Goal: Navigation & Orientation: Find specific page/section

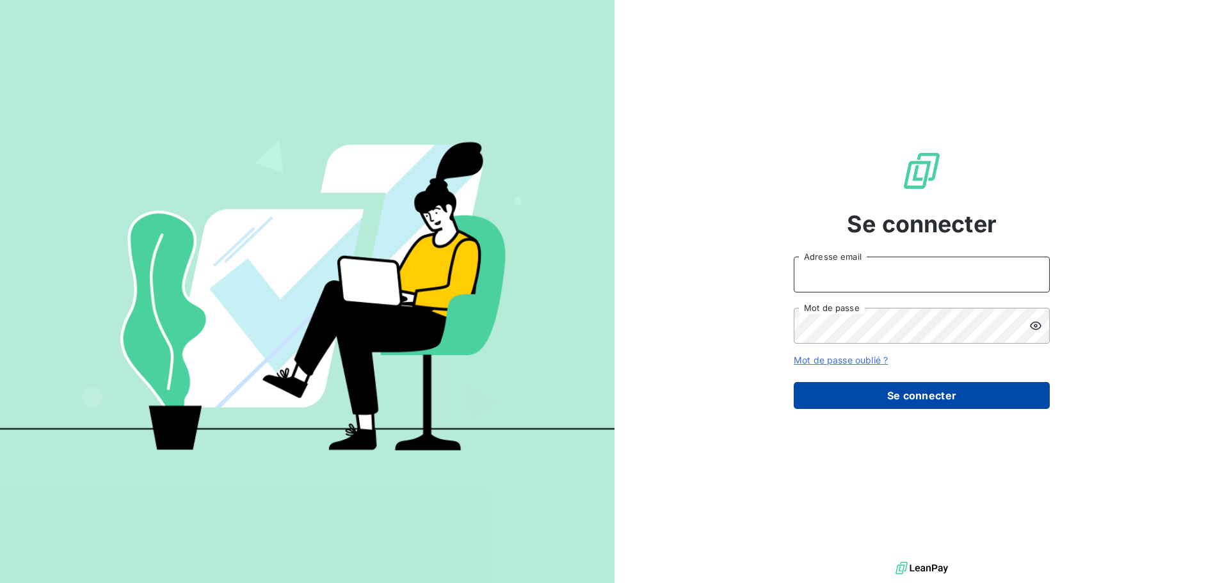
type input "[PERSON_NAME][EMAIL_ADDRESS][DOMAIN_NAME]"
click at [896, 391] on button "Se connecter" at bounding box center [922, 395] width 256 height 27
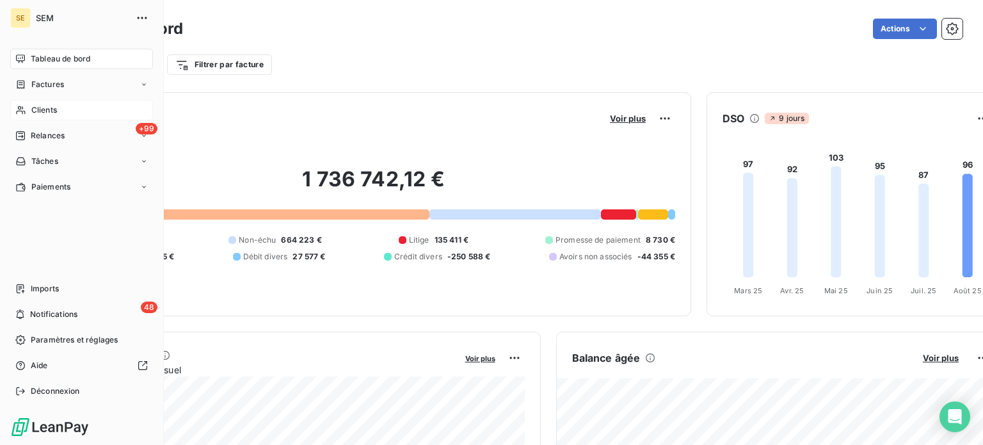
click at [39, 106] on span "Clients" at bounding box center [44, 110] width 26 height 12
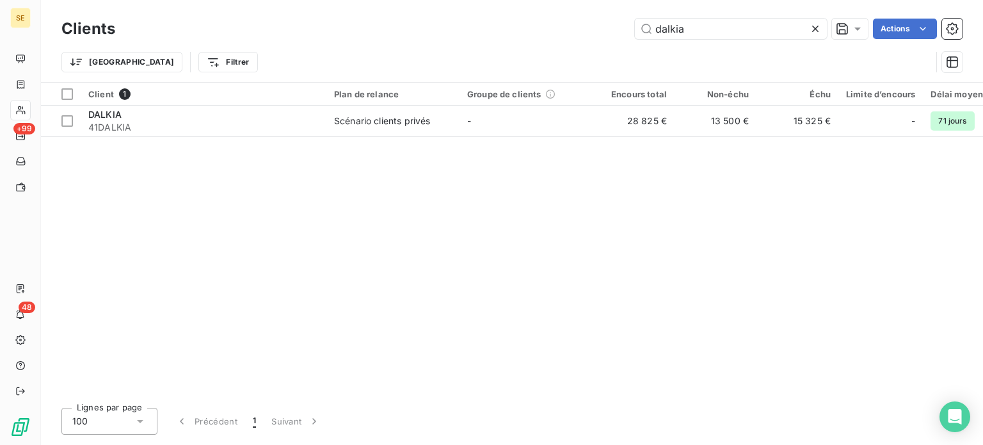
type input "dalkia"
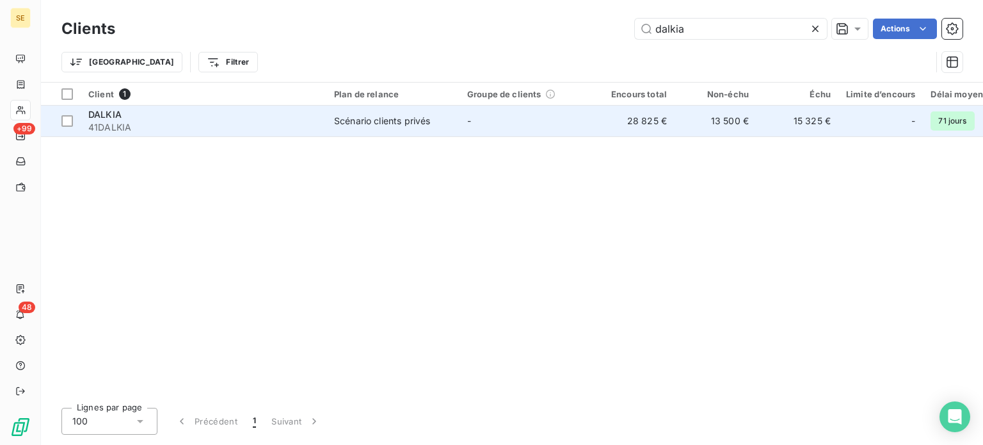
click at [612, 115] on td "28 825 €" at bounding box center [634, 121] width 82 height 31
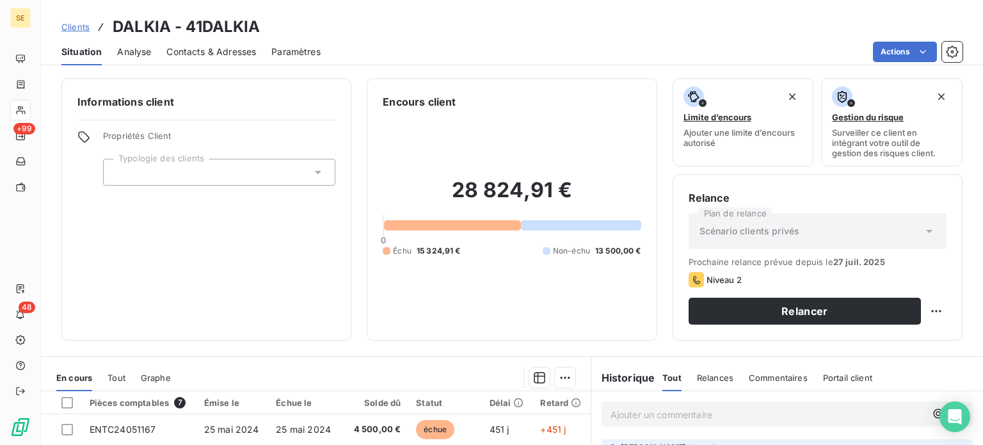
click at [77, 28] on span "Clients" at bounding box center [75, 27] width 28 height 10
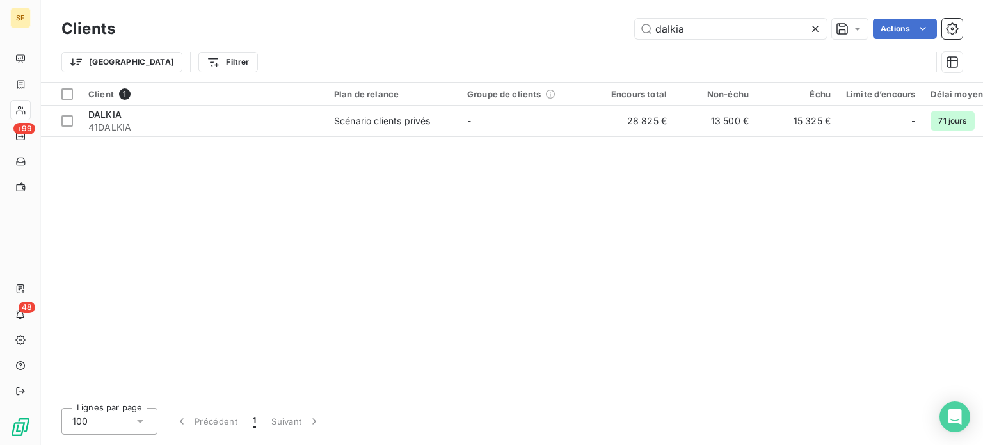
drag, startPoint x: 697, startPoint y: 25, endPoint x: 521, endPoint y: 37, distance: 175.8
click at [521, 37] on div "dalkia Actions" at bounding box center [547, 29] width 832 height 20
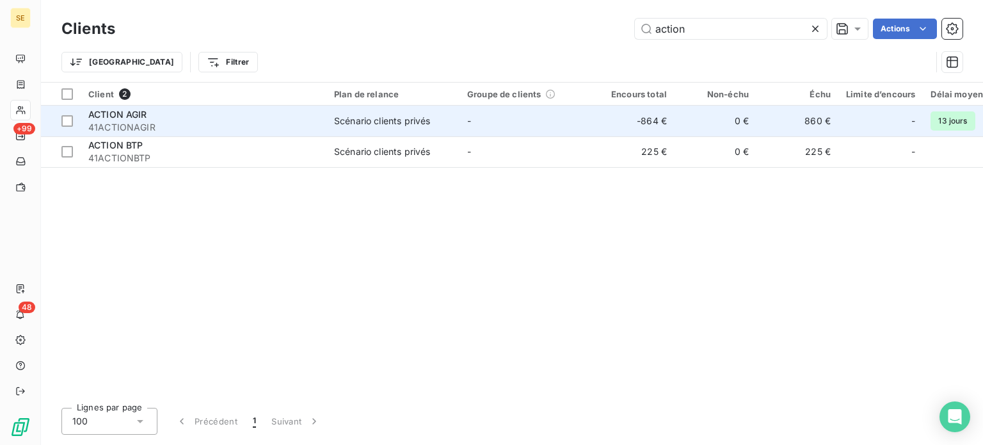
type input "action"
click at [248, 112] on div "ACTION AGIR" at bounding box center [203, 114] width 230 height 13
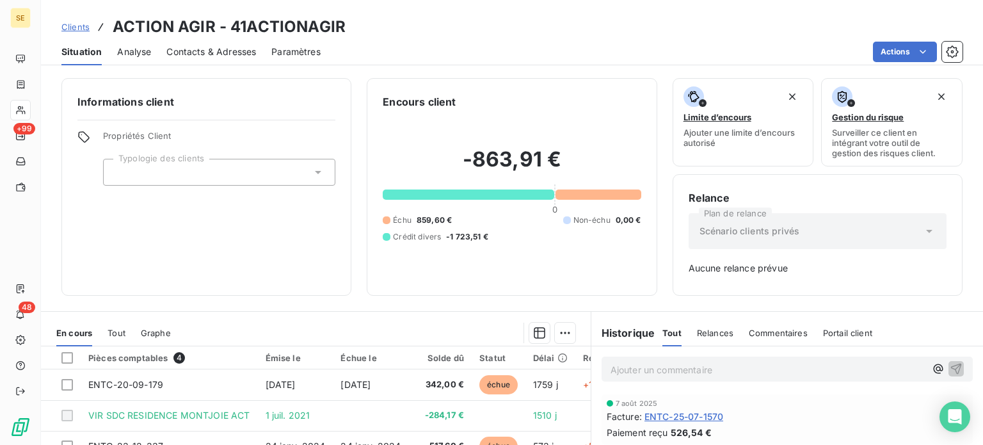
click at [83, 25] on span "Clients" at bounding box center [75, 27] width 28 height 10
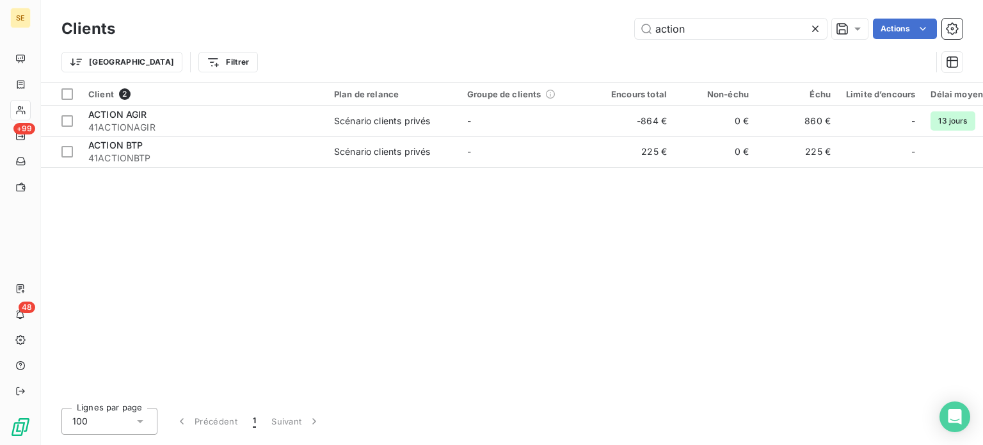
drag, startPoint x: 720, startPoint y: 38, endPoint x: 538, endPoint y: 35, distance: 181.2
click at [538, 35] on div "action Actions" at bounding box center [547, 29] width 832 height 20
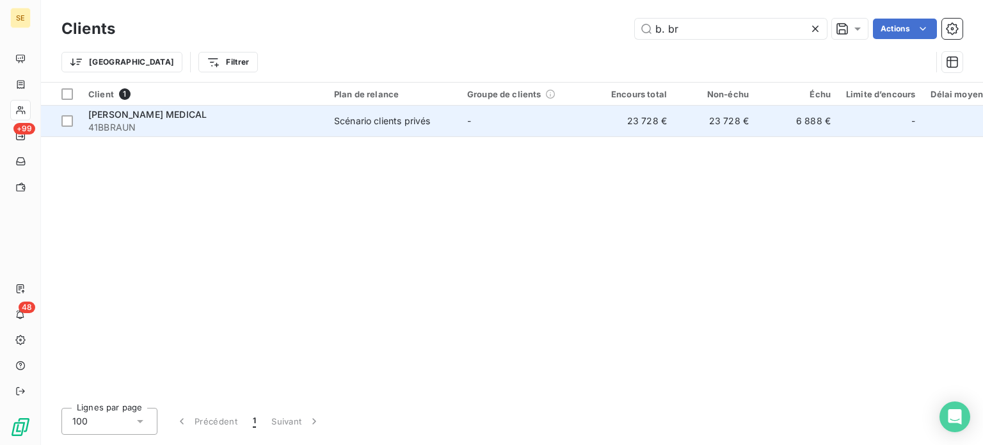
type input "b. br"
click at [341, 118] on div "Scénario clients privés" at bounding box center [382, 121] width 96 height 13
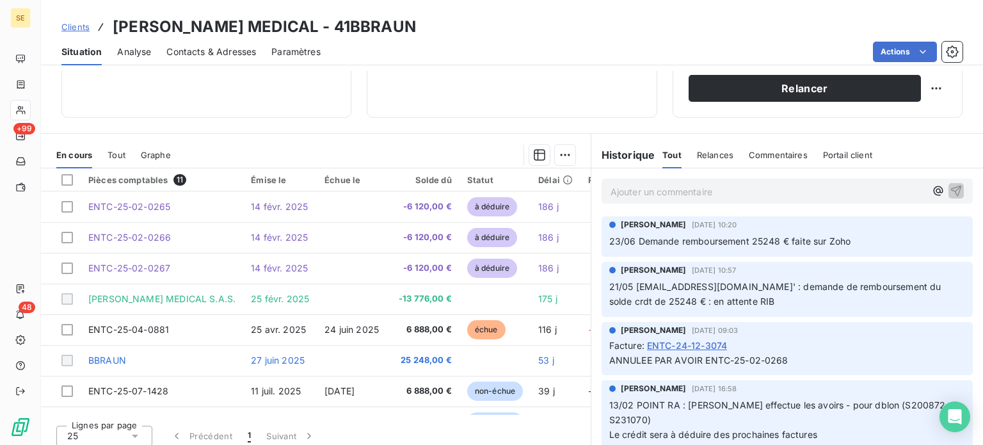
scroll to position [230, 0]
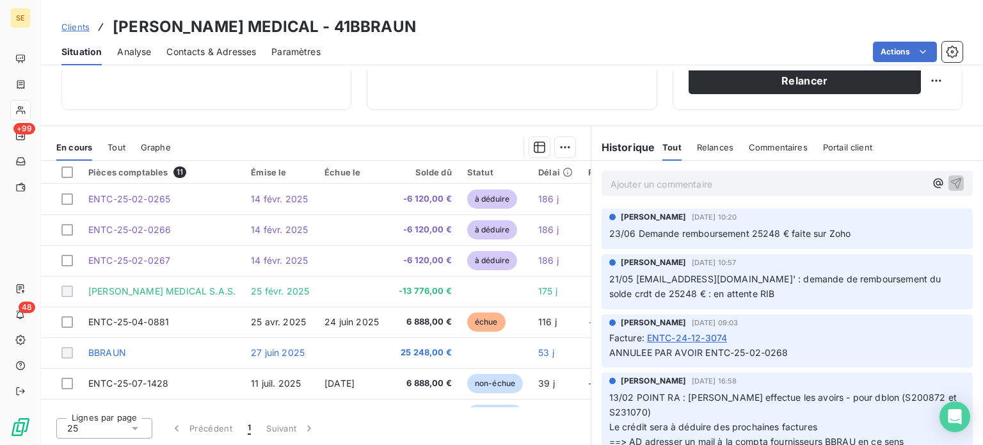
click at [67, 28] on span "Clients" at bounding box center [75, 27] width 28 height 10
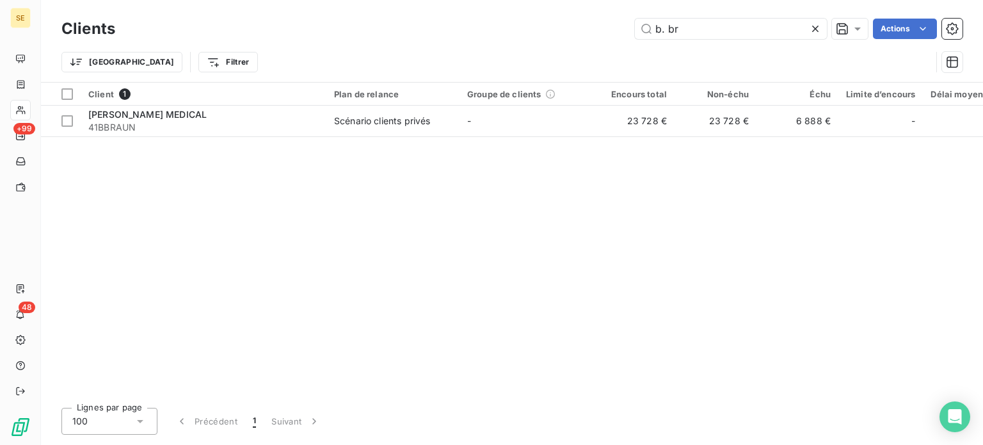
drag, startPoint x: 688, startPoint y: 26, endPoint x: 580, endPoint y: 16, distance: 108.0
click at [595, 26] on div "b. br Actions" at bounding box center [547, 29] width 832 height 20
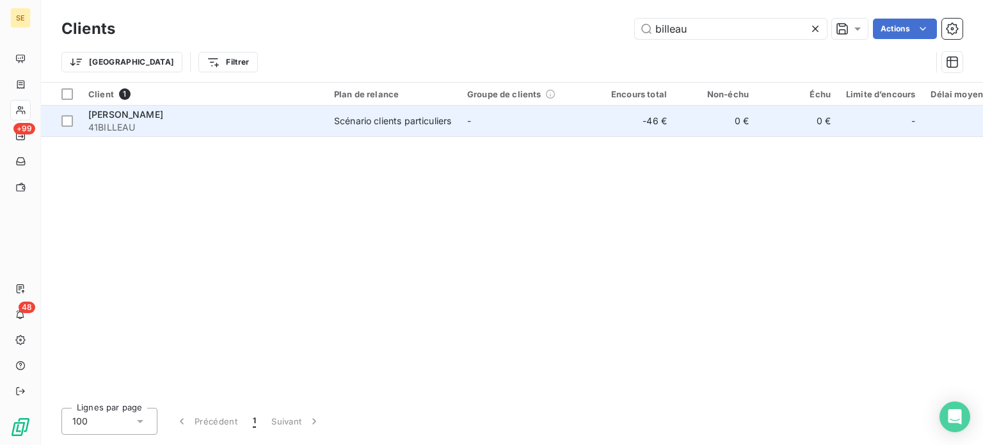
type input "billeau"
click at [353, 115] on div "Scénario clients particuliers" at bounding box center [392, 121] width 117 height 13
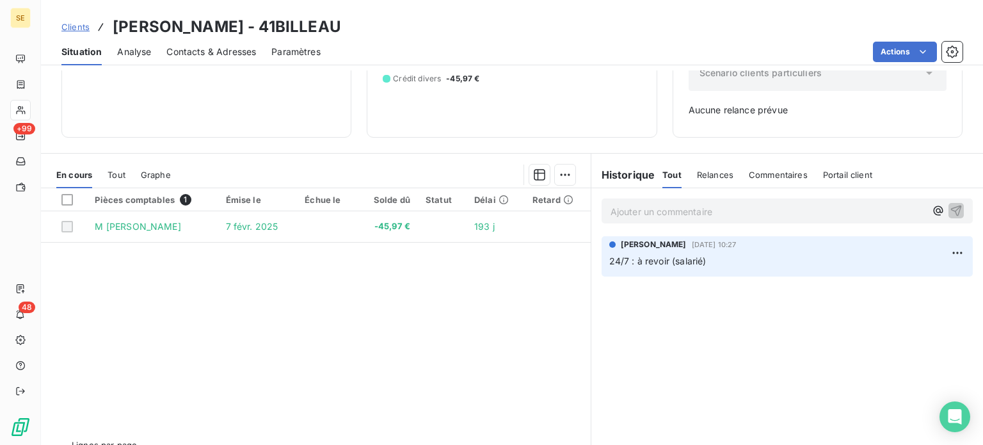
scroll to position [185, 0]
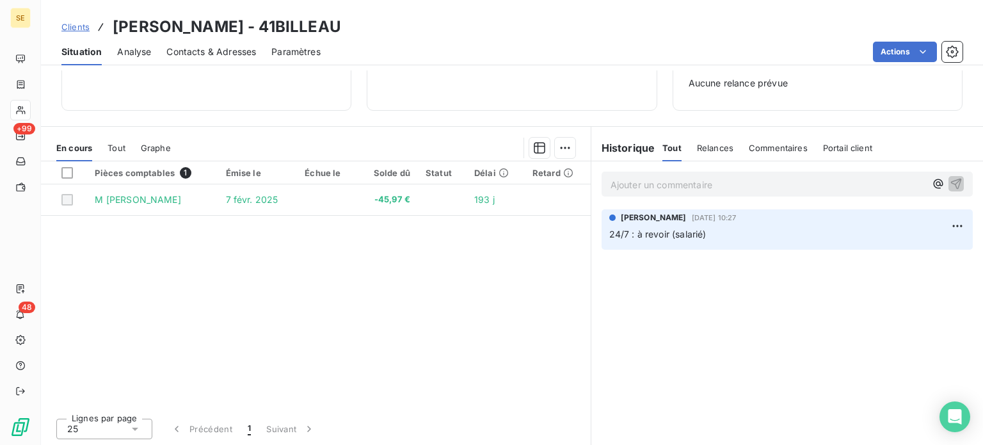
click at [71, 28] on span "Clients" at bounding box center [75, 27] width 28 height 10
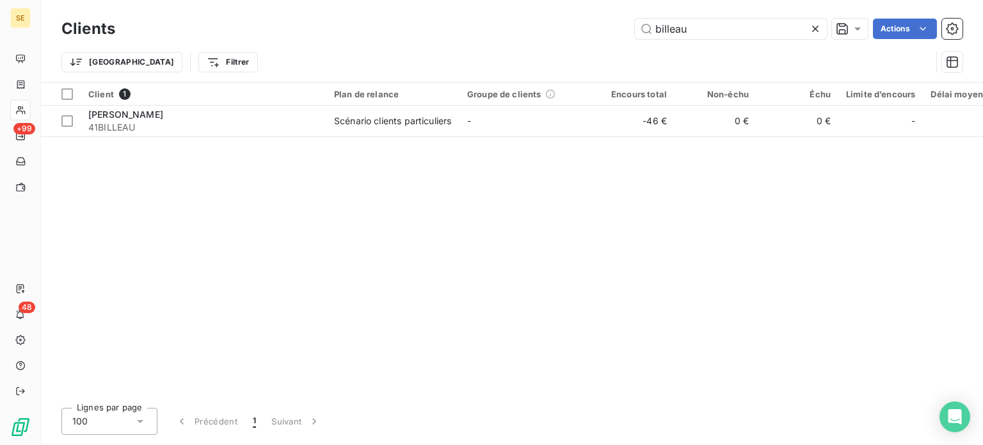
drag, startPoint x: 710, startPoint y: 33, endPoint x: 538, endPoint y: 36, distance: 172.2
click at [539, 36] on div "billeau Actions" at bounding box center [547, 29] width 832 height 20
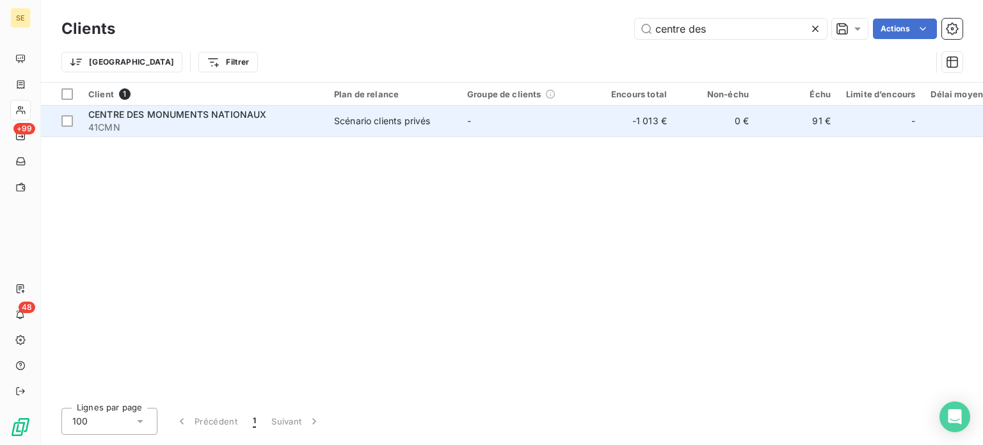
type input "centre des"
click at [163, 122] on span "41CMN" at bounding box center [203, 127] width 230 height 13
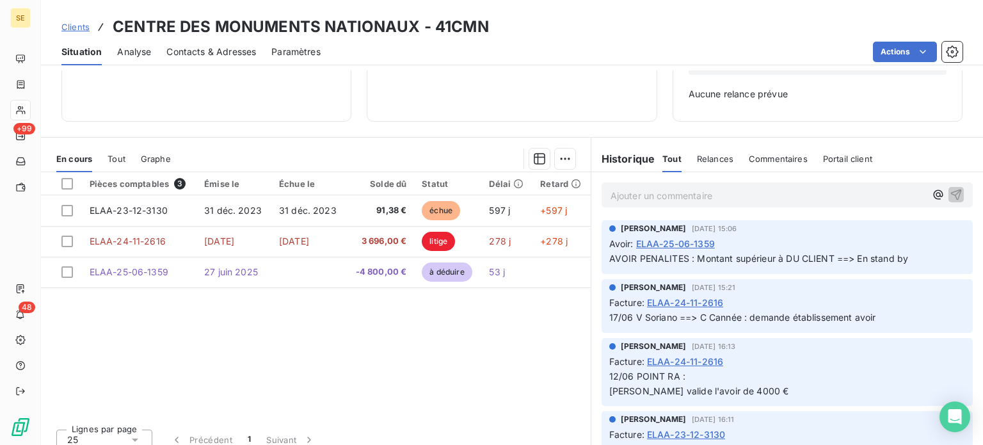
scroll to position [185, 0]
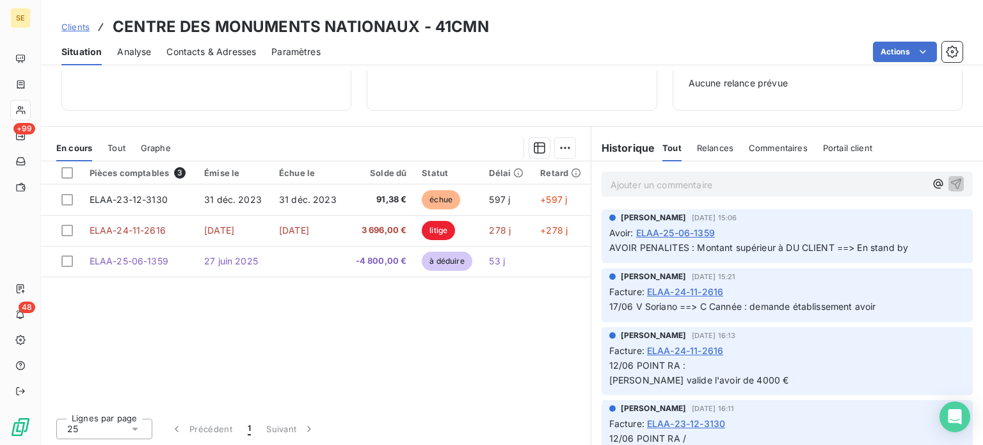
click at [81, 25] on span "Clients" at bounding box center [75, 27] width 28 height 10
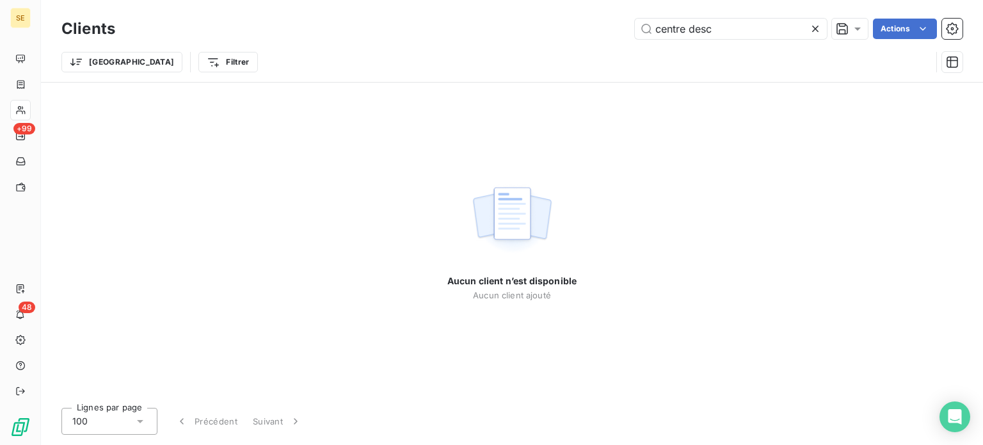
drag, startPoint x: 717, startPoint y: 31, endPoint x: 515, endPoint y: 43, distance: 202.7
click at [515, 43] on div "Clients centre desc Actions Trier Filtrer" at bounding box center [511, 48] width 901 height 67
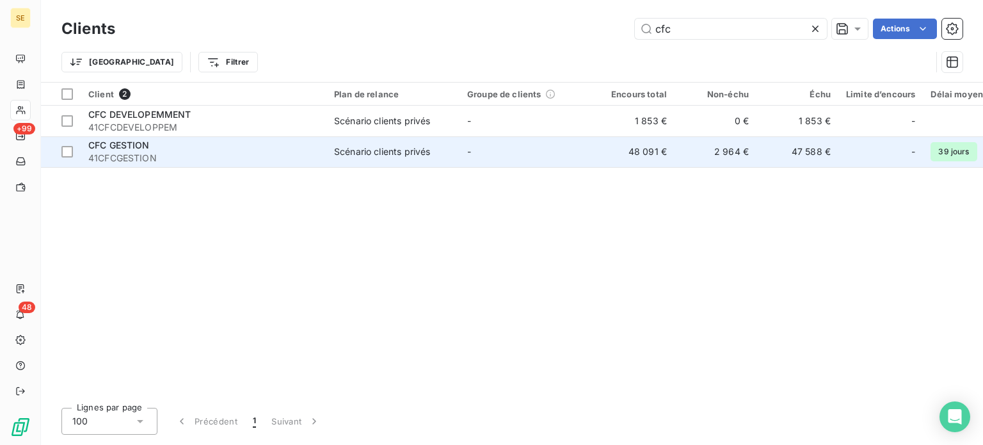
type input "cfc"
click at [228, 145] on div "CFC GESTION" at bounding box center [203, 145] width 230 height 13
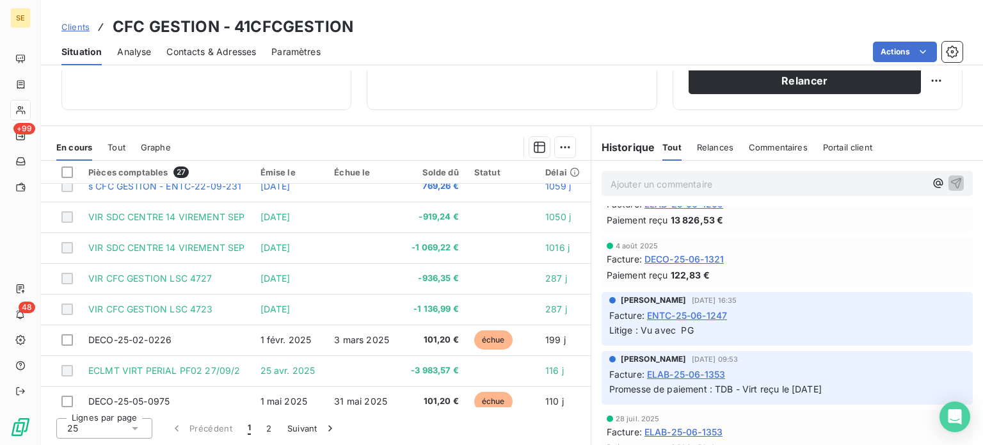
scroll to position [64, 0]
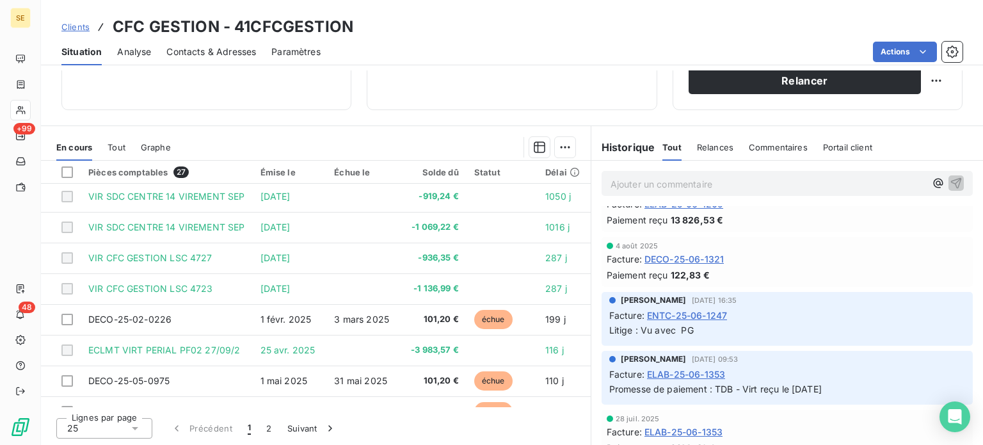
click at [67, 29] on span "Clients" at bounding box center [75, 27] width 28 height 10
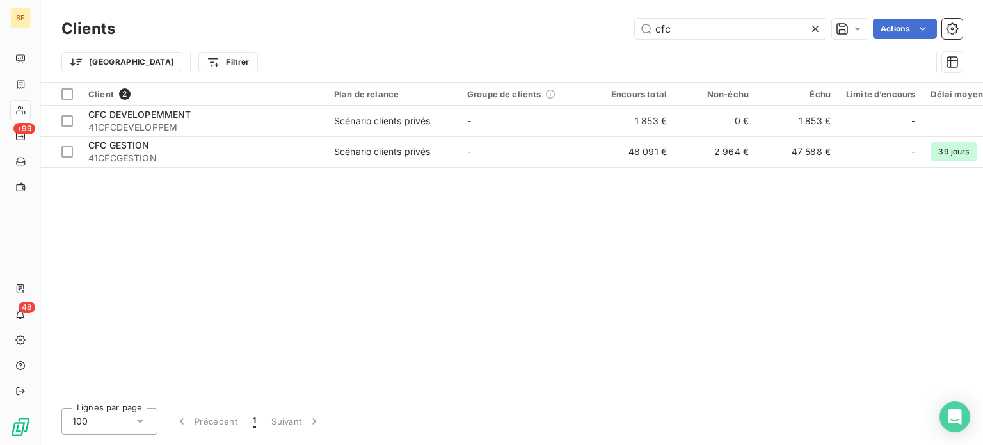
drag, startPoint x: 695, startPoint y: 29, endPoint x: 602, endPoint y: 38, distance: 93.8
click at [602, 38] on div "cfc Actions" at bounding box center [547, 29] width 832 height 20
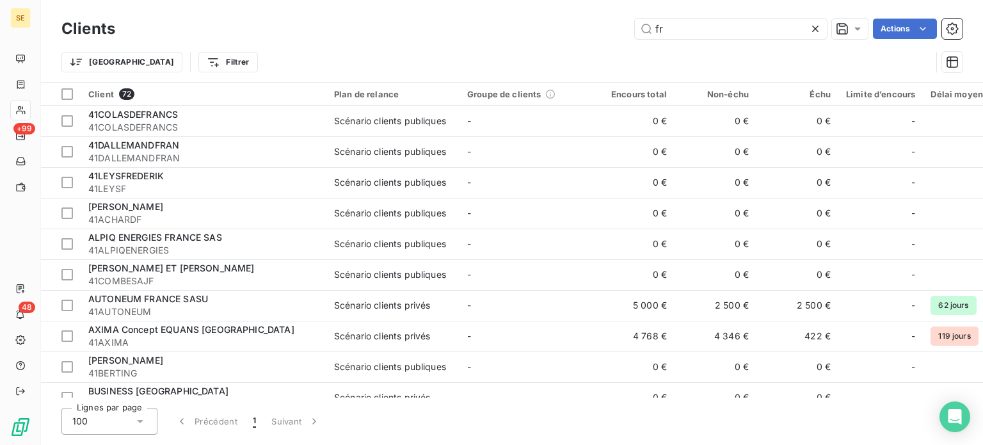
type input "f"
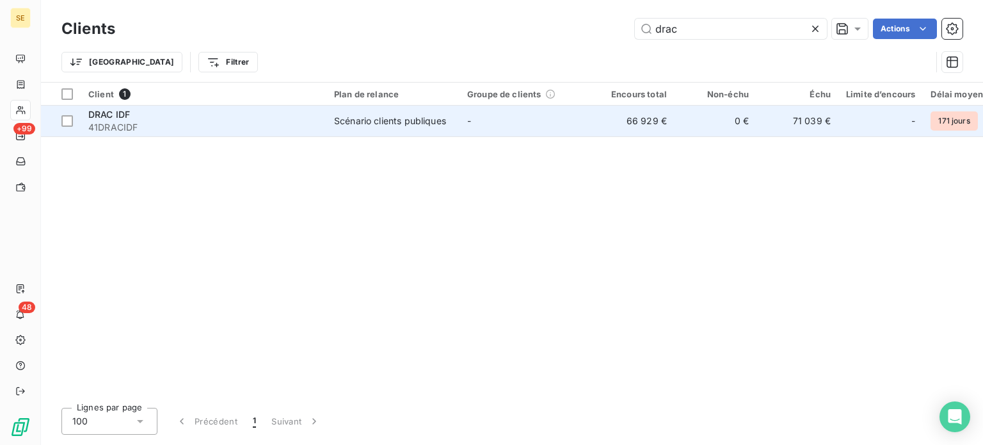
type input "drac"
click at [318, 116] on div "DRAC IDF" at bounding box center [203, 114] width 230 height 13
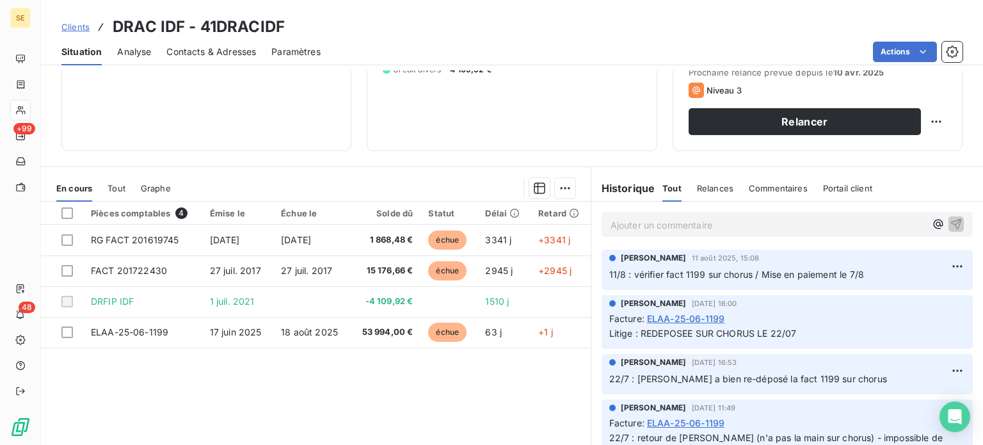
scroll to position [192, 0]
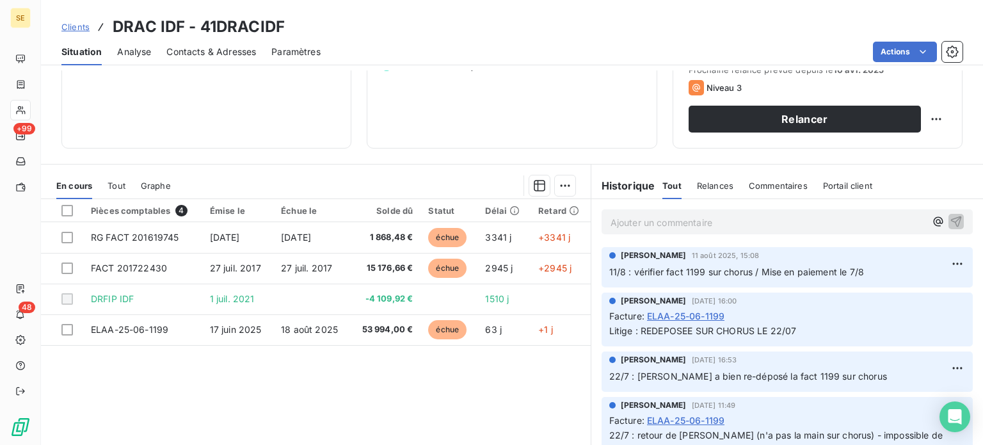
click at [69, 28] on span "Clients" at bounding box center [75, 27] width 28 height 10
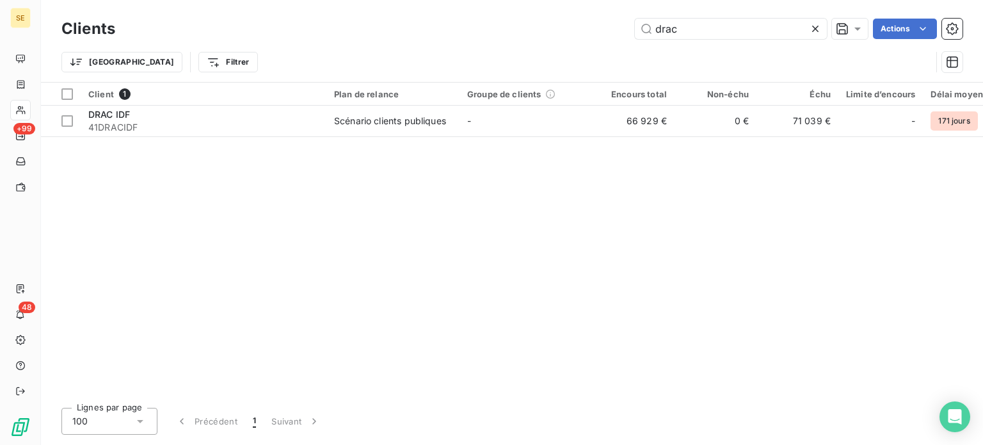
click at [620, 28] on div "drac Actions" at bounding box center [547, 29] width 832 height 20
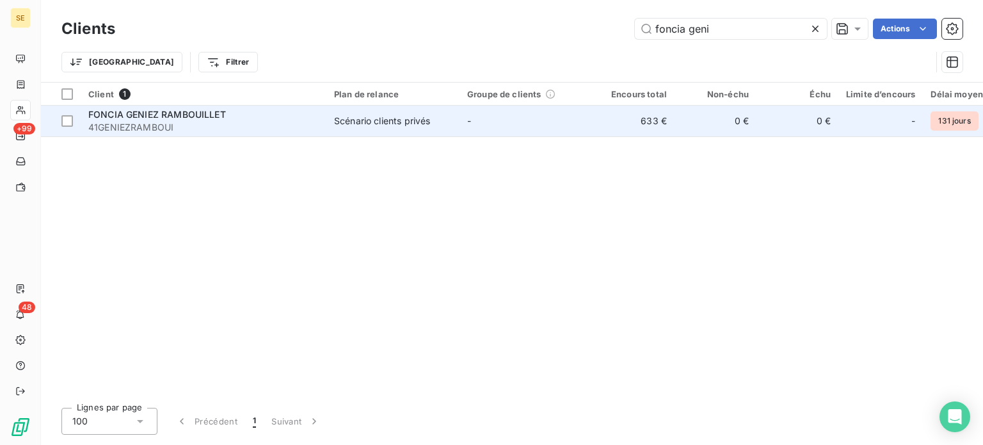
type input "foncia geni"
click at [305, 126] on span "41GENIEZRAMBOUI" at bounding box center [203, 127] width 230 height 13
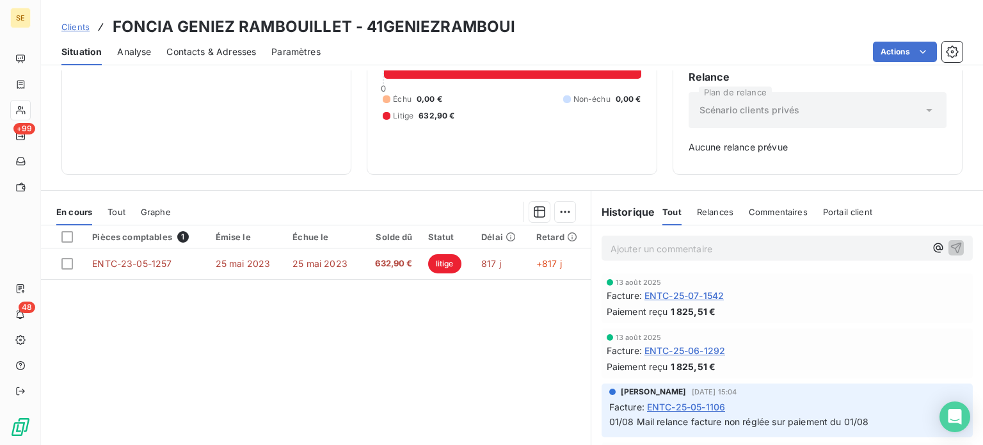
scroll to position [57, 0]
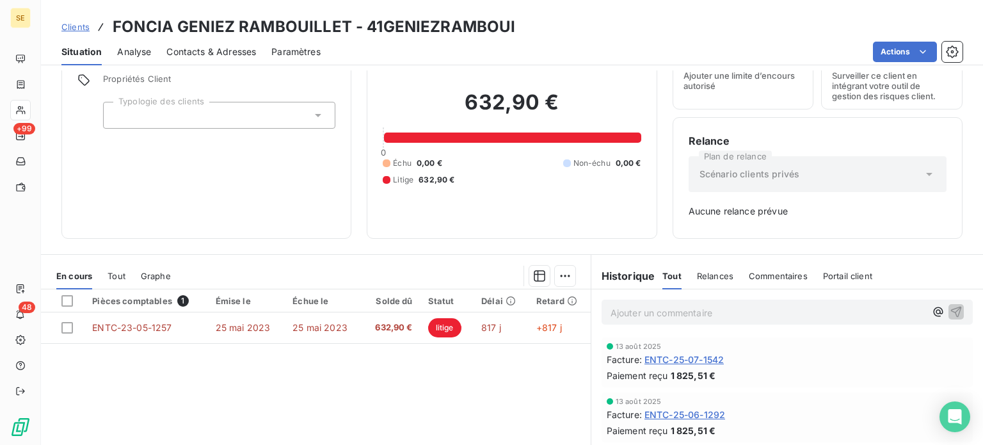
click at [85, 26] on span "Clients" at bounding box center [75, 27] width 28 height 10
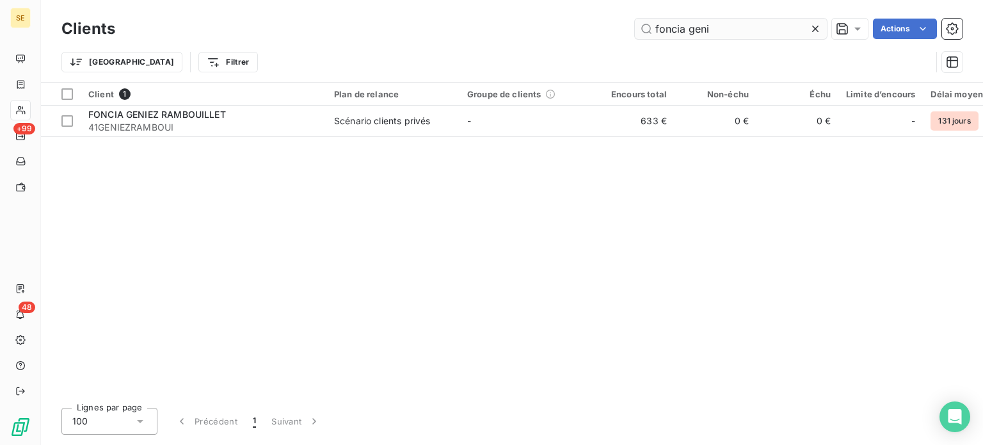
drag, startPoint x: 721, startPoint y: 25, endPoint x: 687, endPoint y: 34, distance: 35.7
click at [687, 34] on input "foncia geni" at bounding box center [731, 29] width 192 height 20
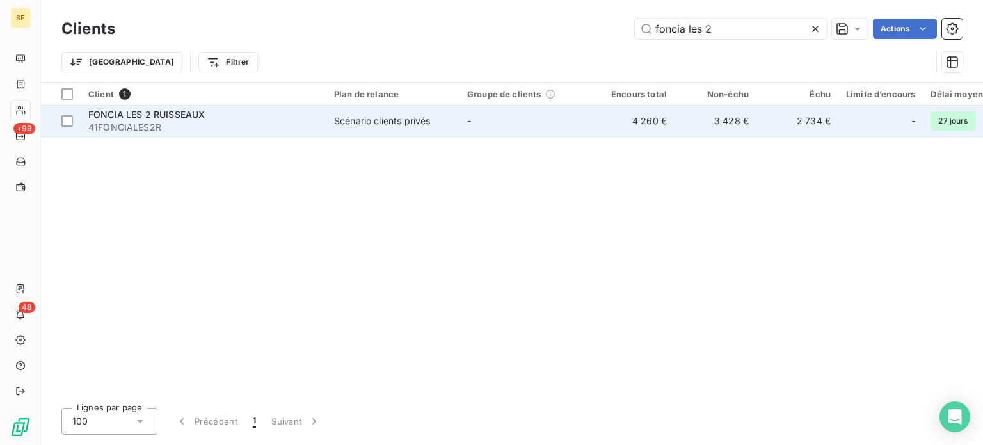
type input "foncia les 2"
click at [172, 124] on span "41FONCIALES2R" at bounding box center [203, 127] width 230 height 13
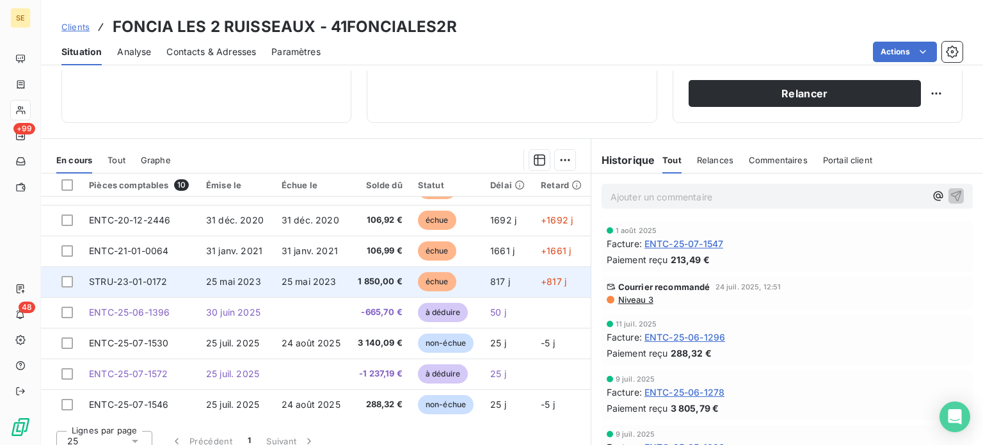
scroll to position [230, 0]
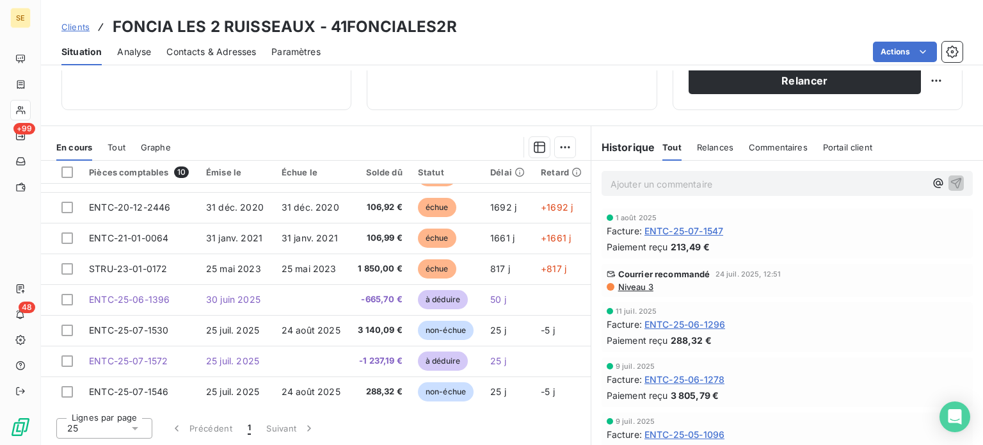
click at [67, 29] on span "Clients" at bounding box center [75, 27] width 28 height 10
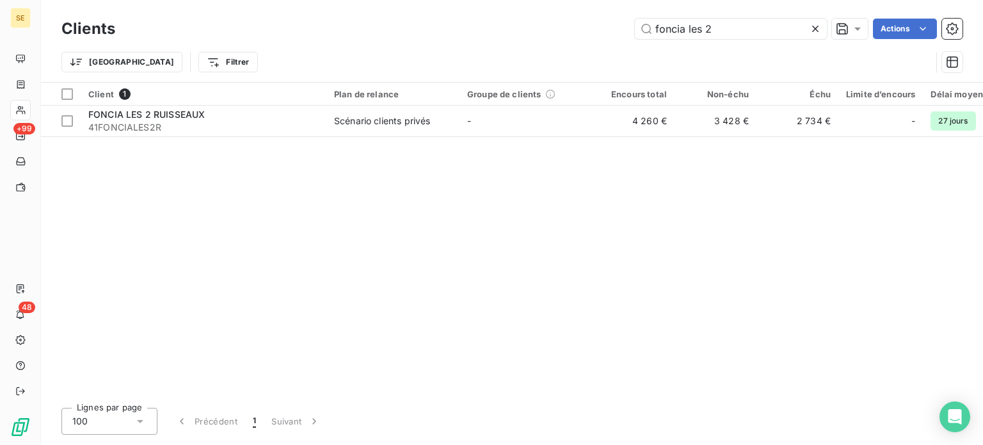
drag, startPoint x: 725, startPoint y: 30, endPoint x: 624, endPoint y: 46, distance: 101.8
click at [625, 46] on div "Clients foncia les 2 Actions Trier Filtrer" at bounding box center [511, 48] width 901 height 67
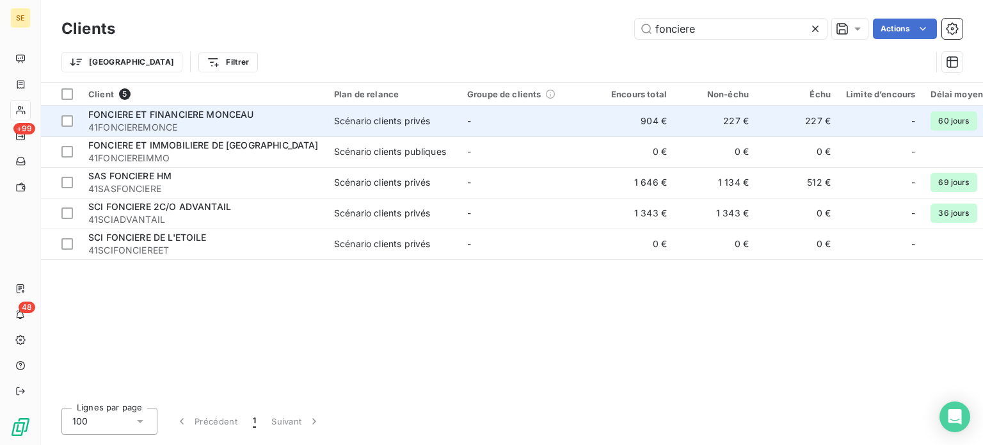
type input "fonciere"
click at [336, 123] on div "Scénario clients privés" at bounding box center [382, 121] width 96 height 13
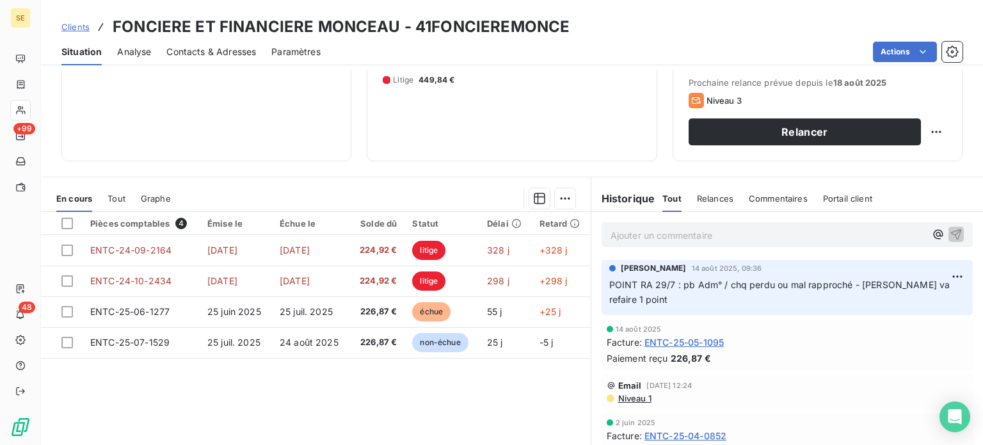
scroll to position [192, 0]
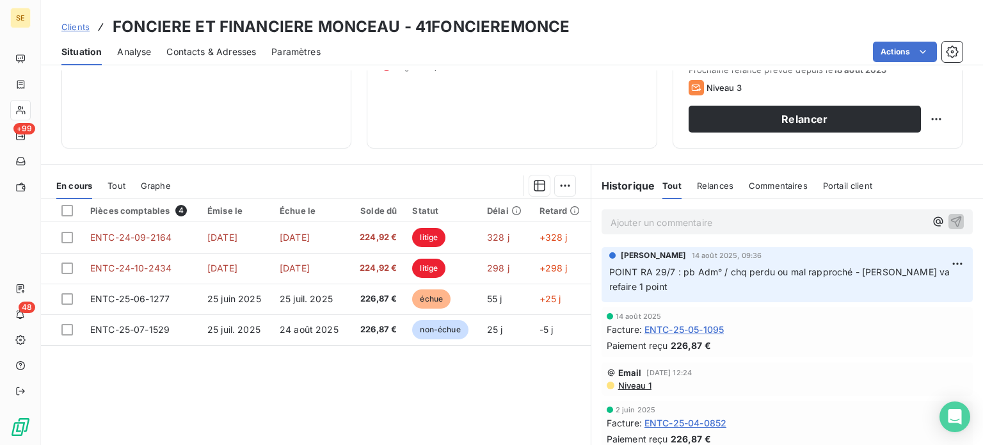
click at [70, 28] on span "Clients" at bounding box center [75, 27] width 28 height 10
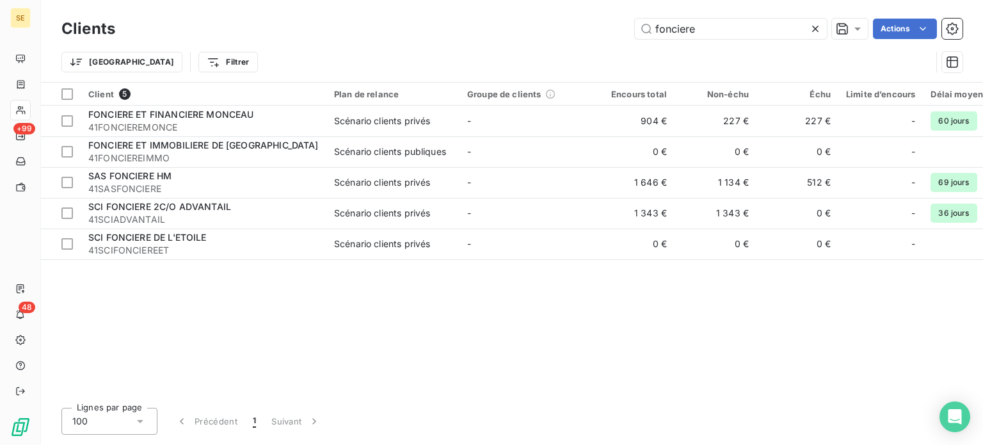
drag, startPoint x: 710, startPoint y: 33, endPoint x: 628, endPoint y: 33, distance: 81.9
click at [628, 33] on div "fonciere Actions" at bounding box center [547, 29] width 832 height 20
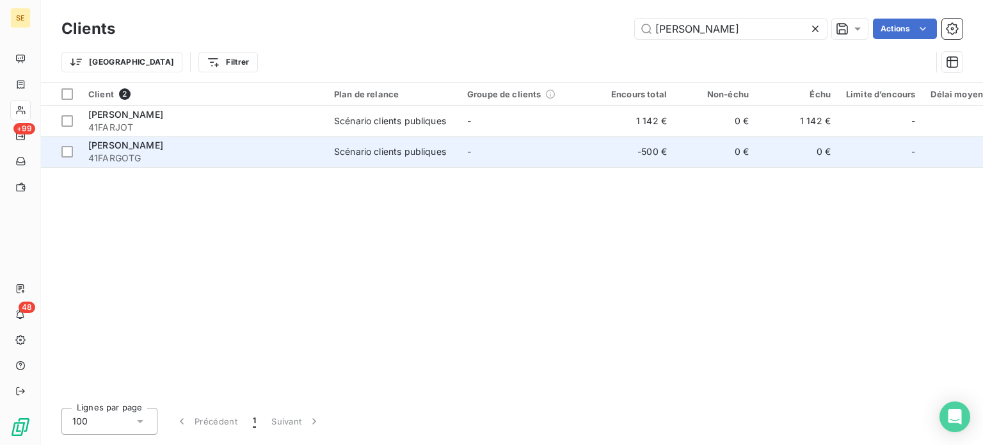
type input "[PERSON_NAME]"
click at [200, 149] on div "[PERSON_NAME]" at bounding box center [203, 145] width 230 height 13
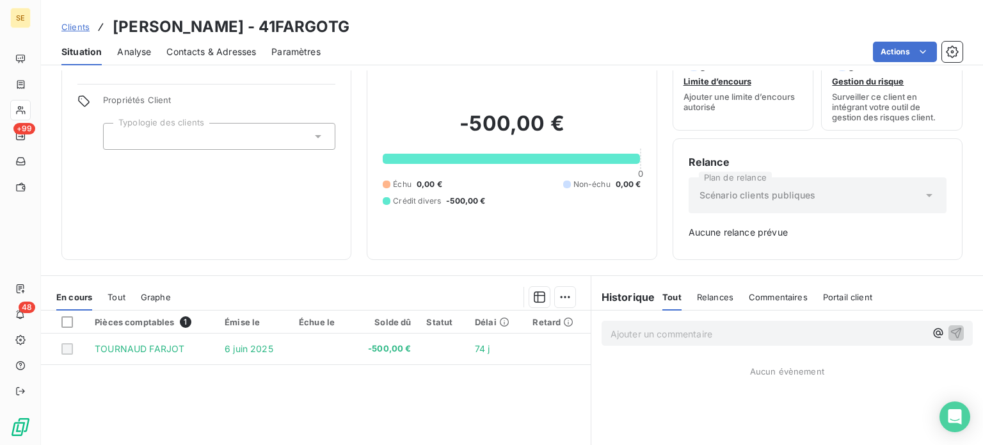
scroll to position [64, 0]
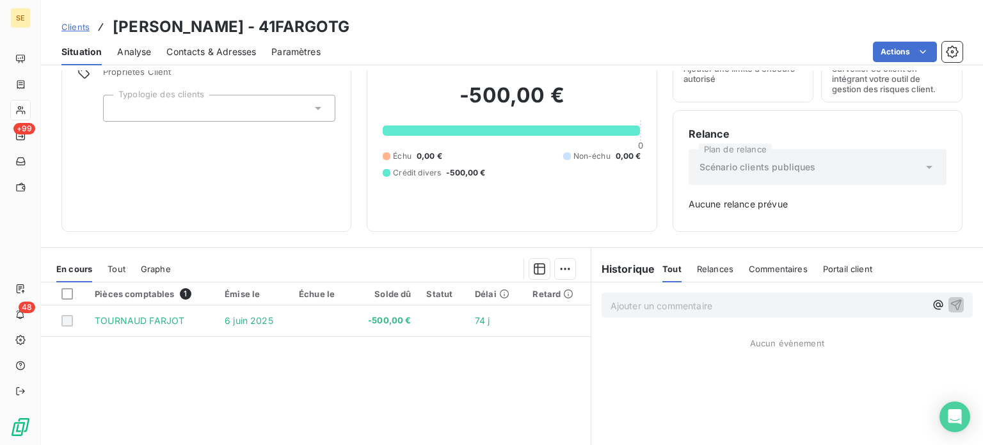
click at [71, 25] on span "Clients" at bounding box center [75, 27] width 28 height 10
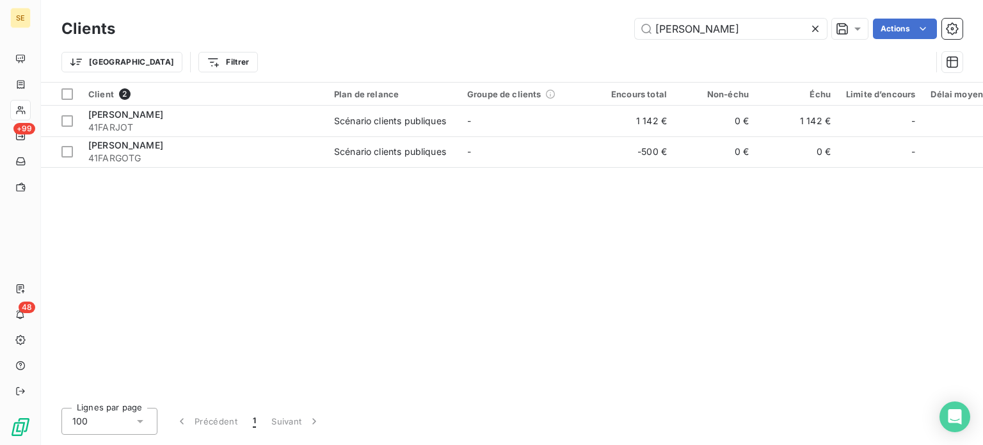
drag, startPoint x: 716, startPoint y: 36, endPoint x: 638, endPoint y: 42, distance: 79.0
click at [651, 40] on div "Clients [PERSON_NAME] Actions" at bounding box center [511, 28] width 901 height 27
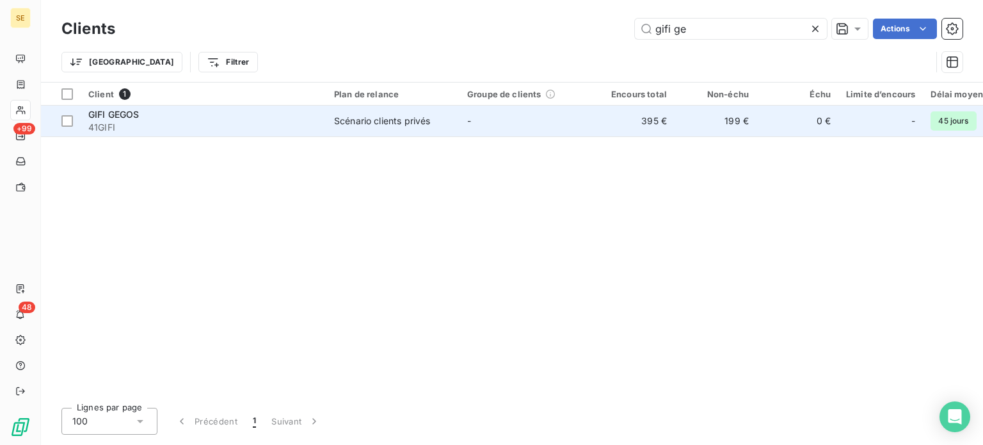
type input "gifi ge"
click at [135, 115] on span "GIFI GEGOS" at bounding box center [113, 114] width 51 height 11
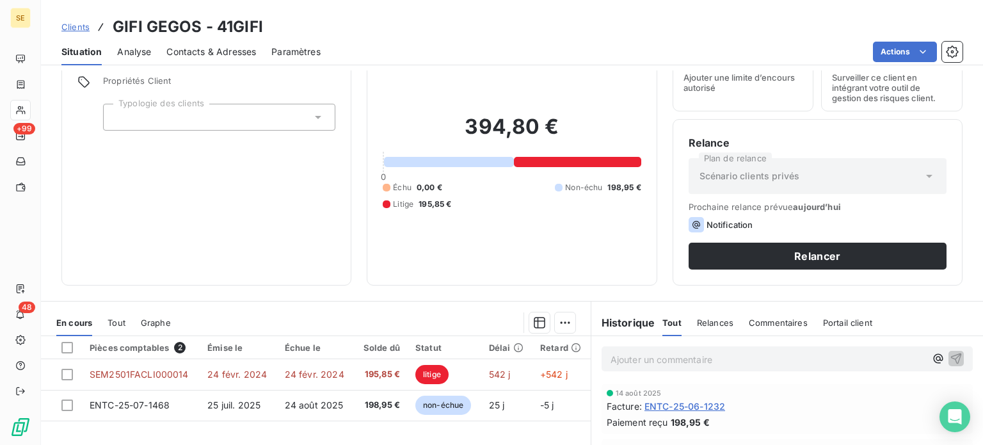
scroll to position [128, 0]
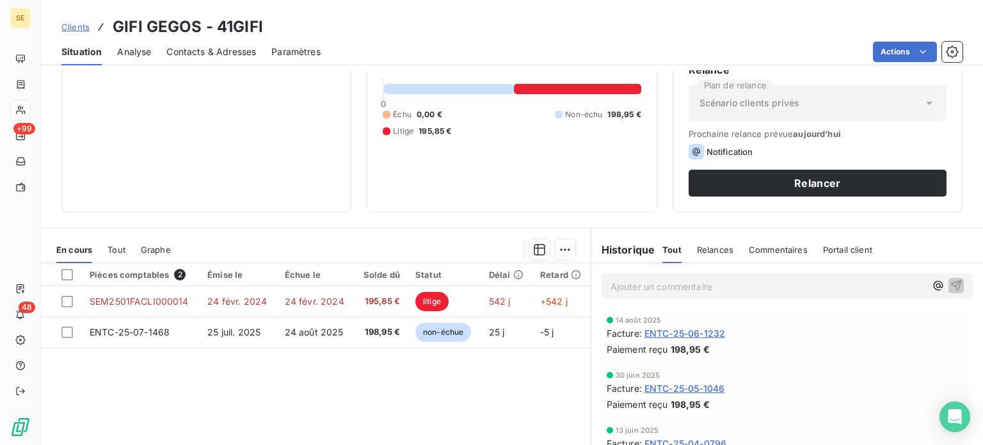
click at [72, 28] on span "Clients" at bounding box center [75, 27] width 28 height 10
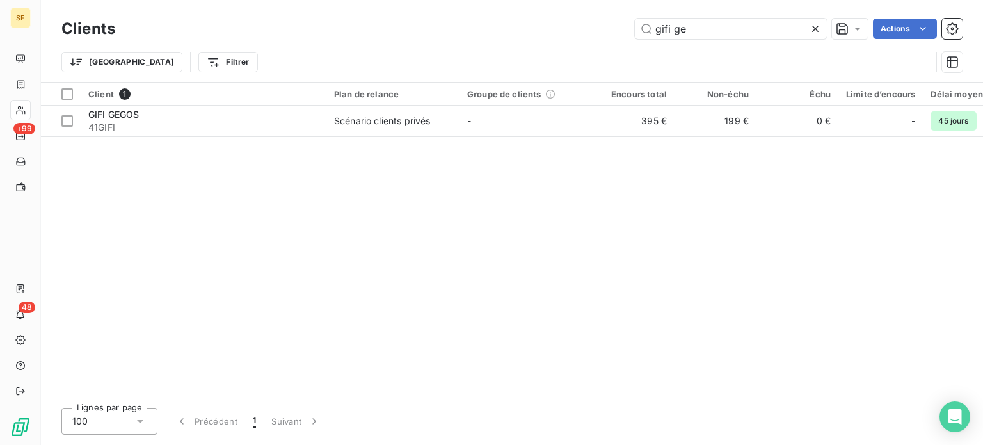
drag, startPoint x: 713, startPoint y: 31, endPoint x: 556, endPoint y: 33, distance: 156.8
click at [558, 33] on div "gifi ge Actions" at bounding box center [547, 29] width 832 height 20
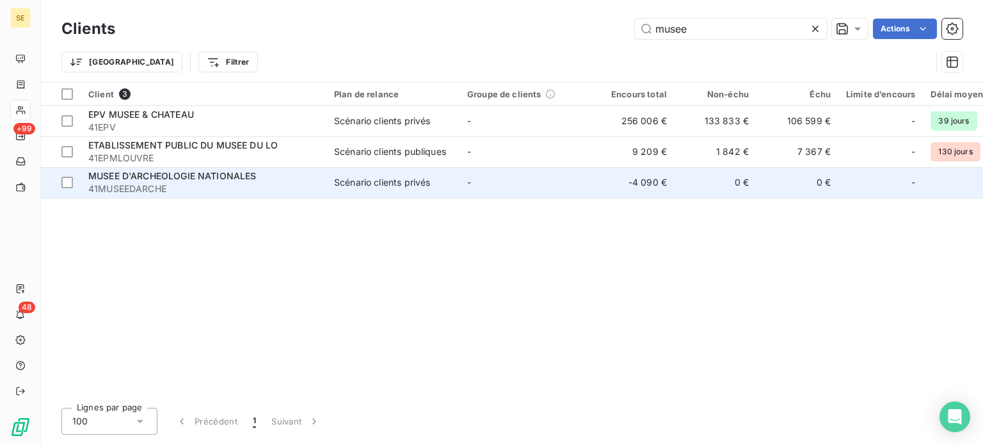
type input "musee"
click at [157, 189] on span "41MUSEEDARCHE" at bounding box center [203, 188] width 230 height 13
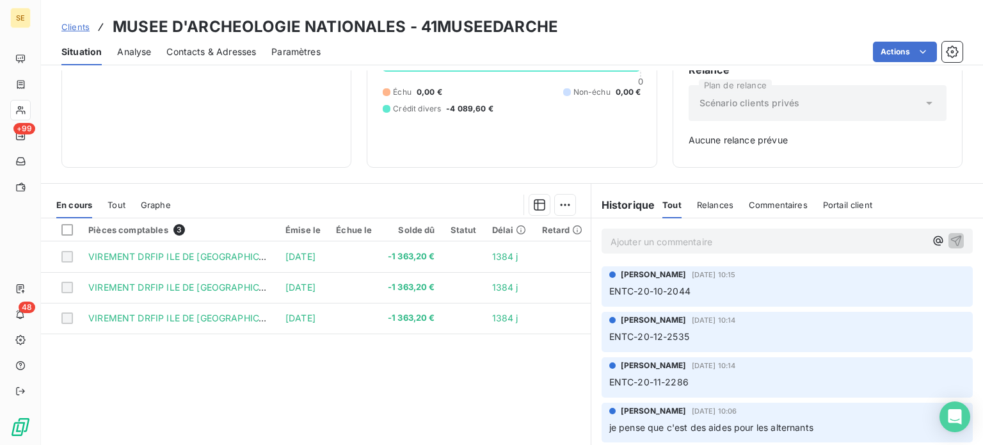
scroll to position [64, 0]
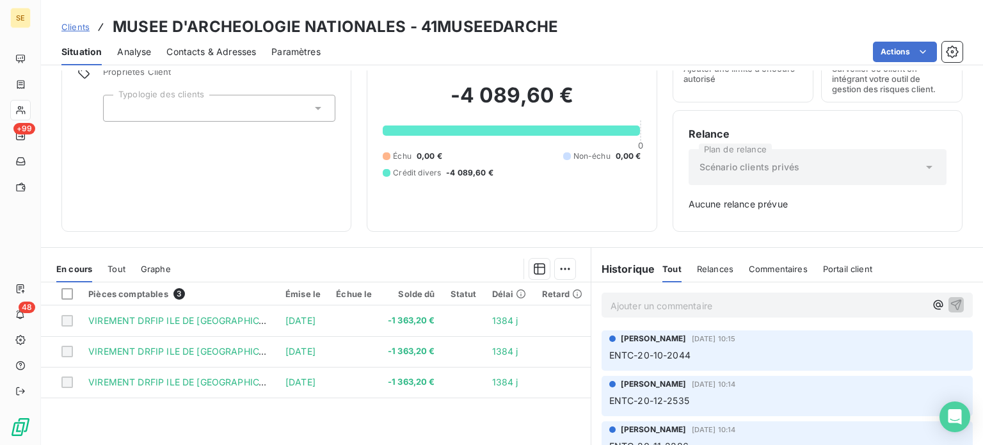
click at [69, 28] on span "Clients" at bounding box center [75, 27] width 28 height 10
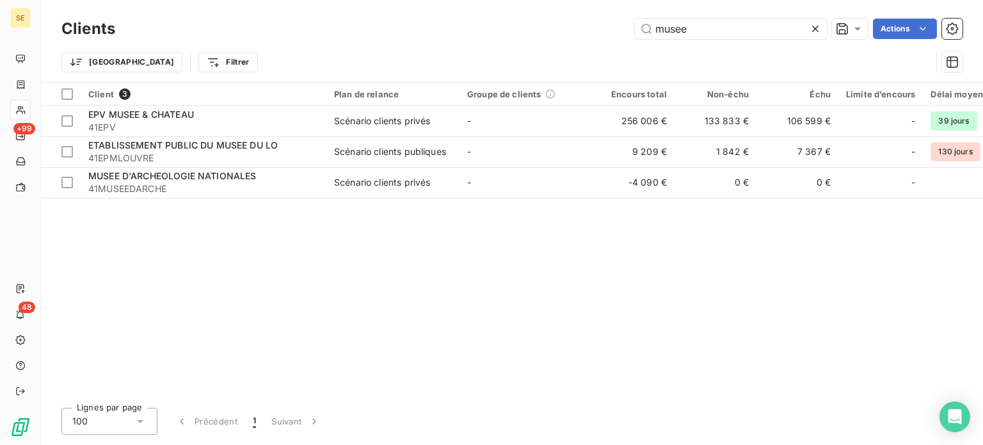
drag, startPoint x: 576, startPoint y: 33, endPoint x: 531, endPoint y: 35, distance: 45.5
click at [531, 35] on div "musee Actions" at bounding box center [547, 29] width 832 height 20
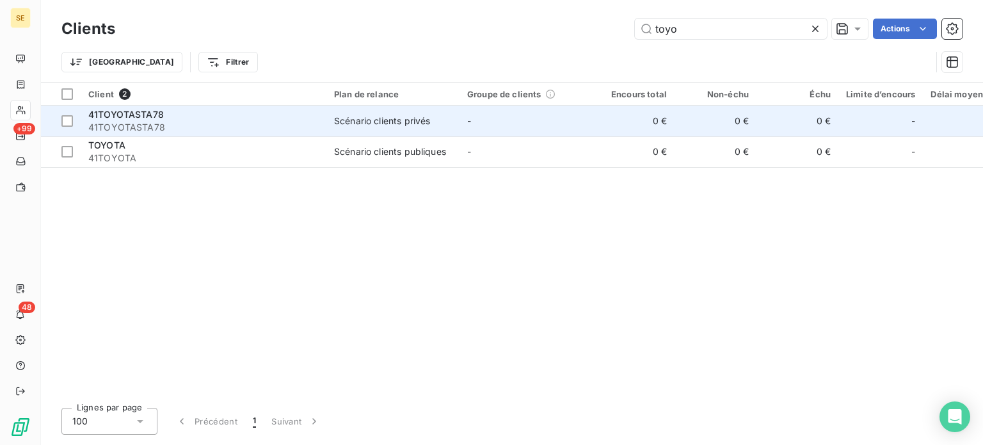
type input "toyo"
click at [376, 118] on div "Scénario clients privés" at bounding box center [382, 121] width 96 height 13
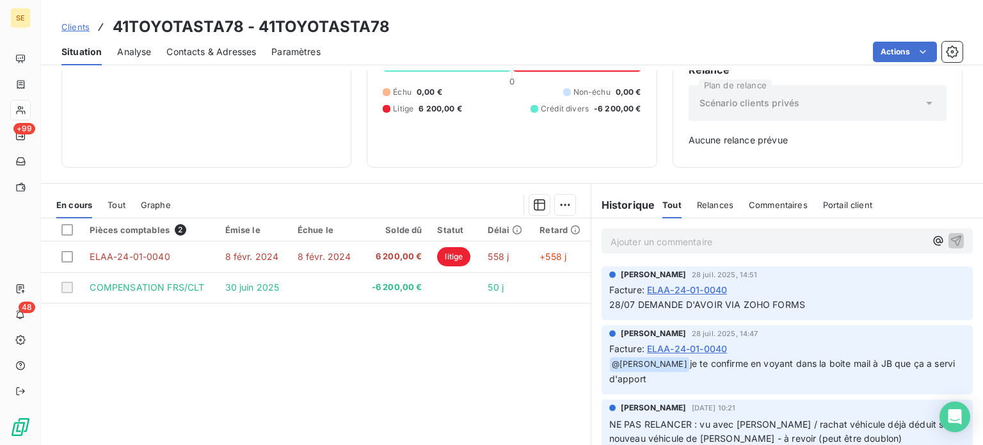
scroll to position [185, 0]
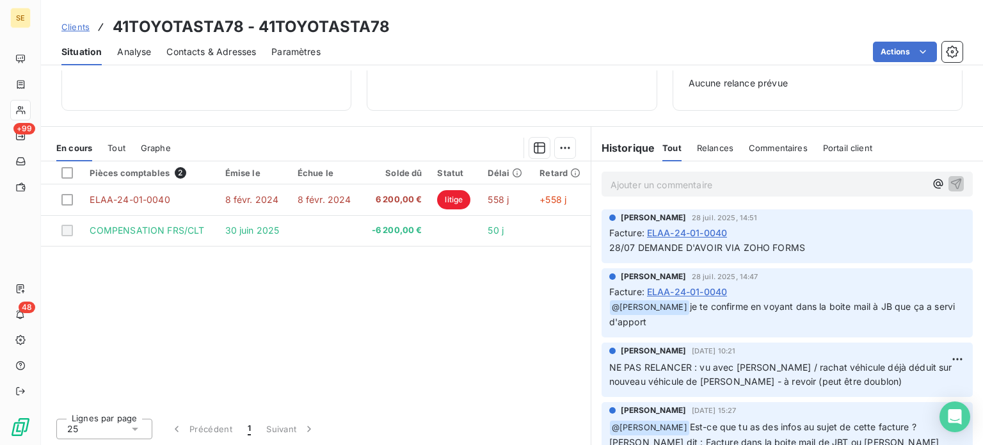
click at [70, 28] on span "Clients" at bounding box center [75, 27] width 28 height 10
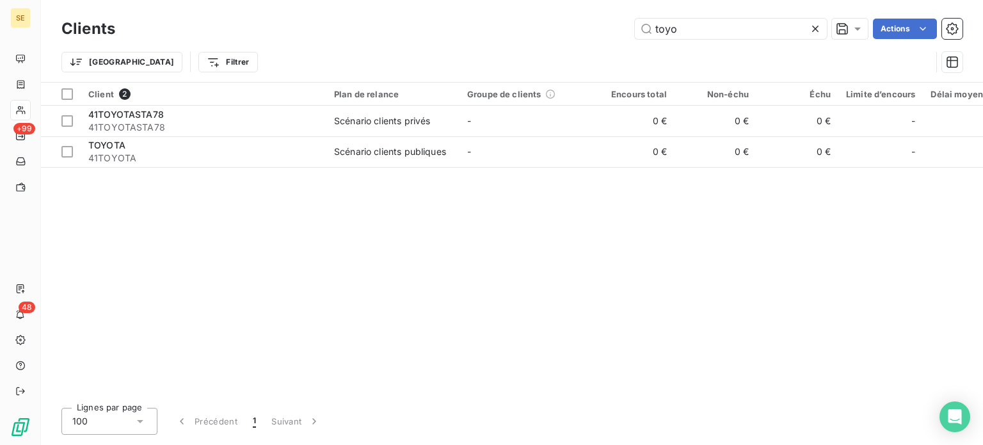
drag, startPoint x: 704, startPoint y: 32, endPoint x: 565, endPoint y: 29, distance: 139.6
click at [565, 29] on div "toyo Actions" at bounding box center [547, 29] width 832 height 20
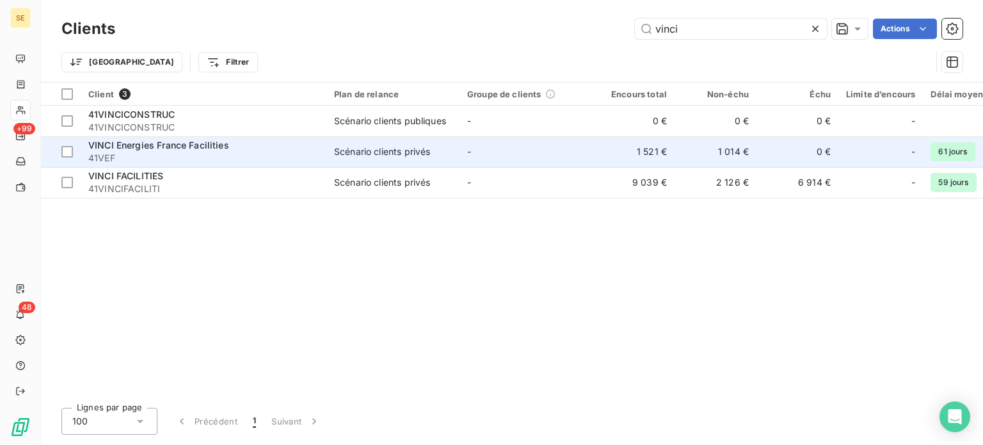
type input "vinci"
click at [305, 149] on div "VINCI Energies France Facilities" at bounding box center [203, 145] width 230 height 13
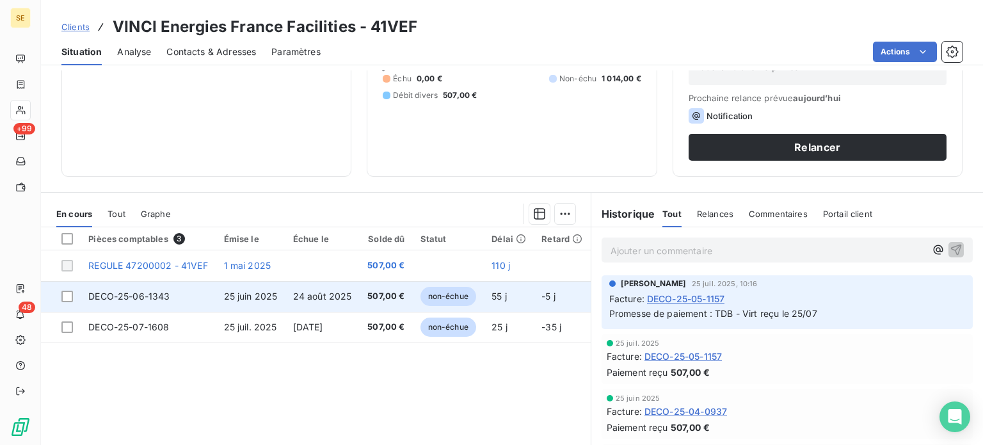
scroll to position [192, 0]
